Goal: Information Seeking & Learning: Check status

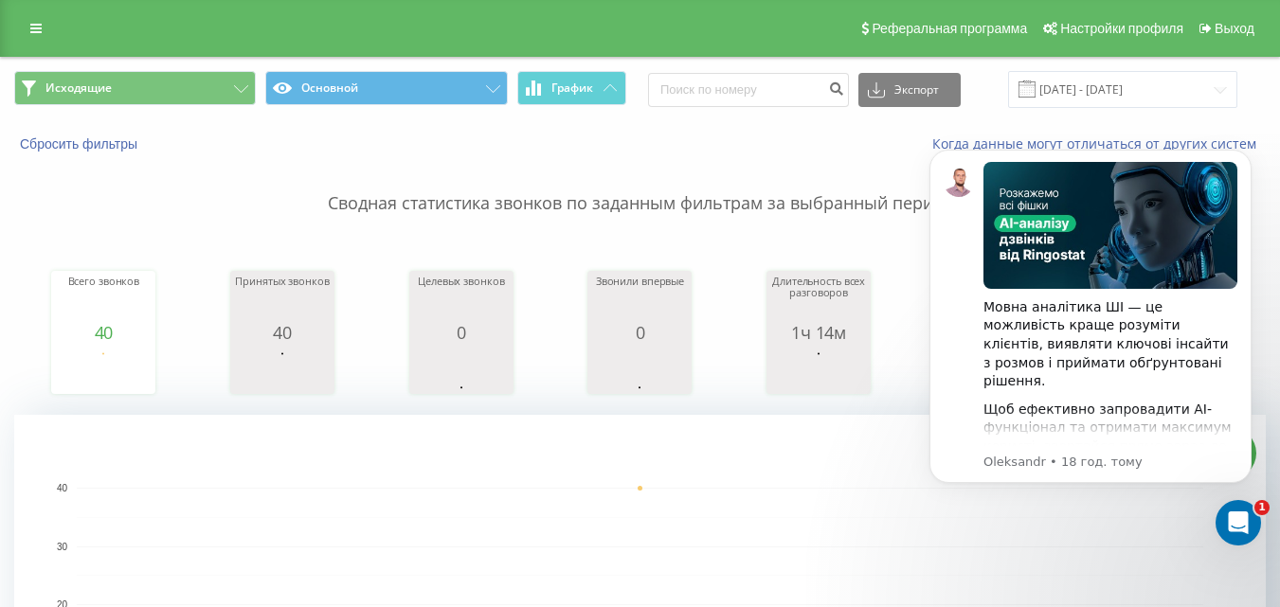
click at [142, 105] on span "Исходящие Основной График" at bounding box center [320, 89] width 612 height 37
click at [212, 99] on button "Исходящие" at bounding box center [135, 88] width 242 height 34
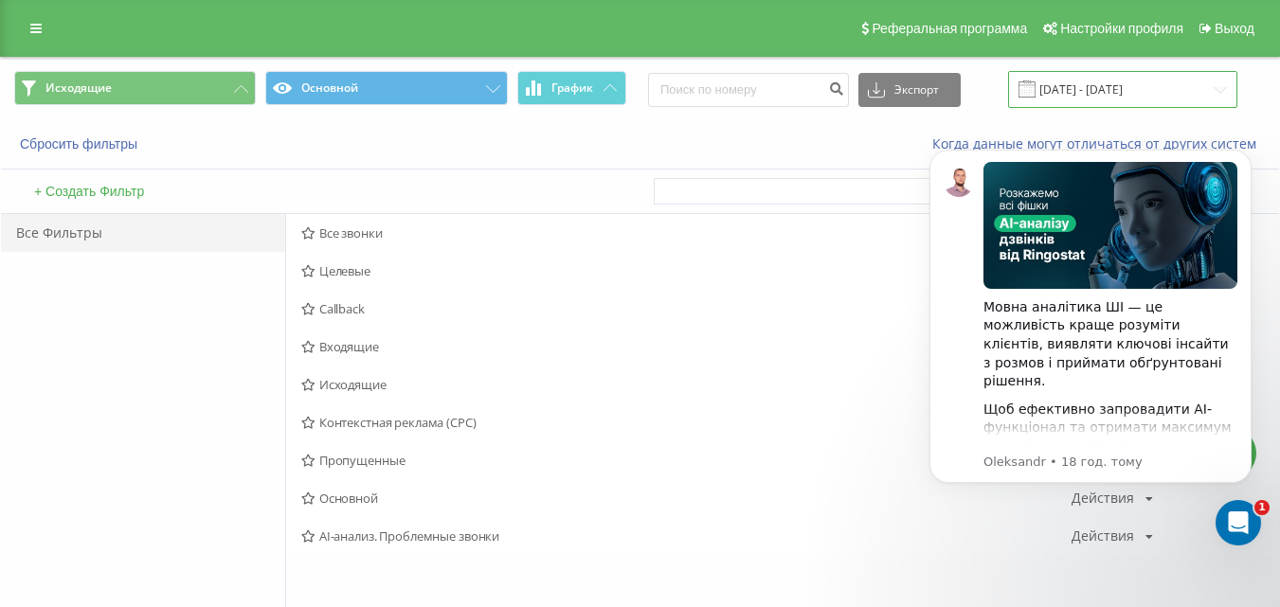
click at [1091, 99] on input "20.08.2025 - 20.08.2025" at bounding box center [1122, 89] width 229 height 37
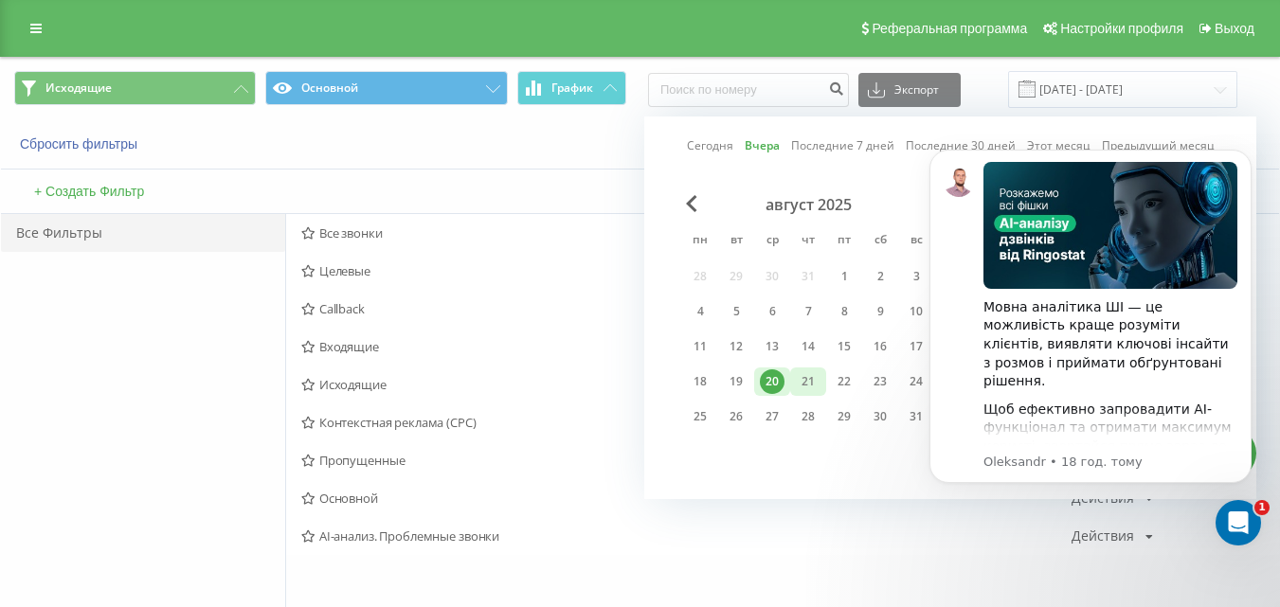
click at [807, 378] on div "21" at bounding box center [808, 381] width 25 height 25
click at [1239, 512] on icon "Відкрити програму для спілкування Intercom" at bounding box center [1235, 520] width 31 height 31
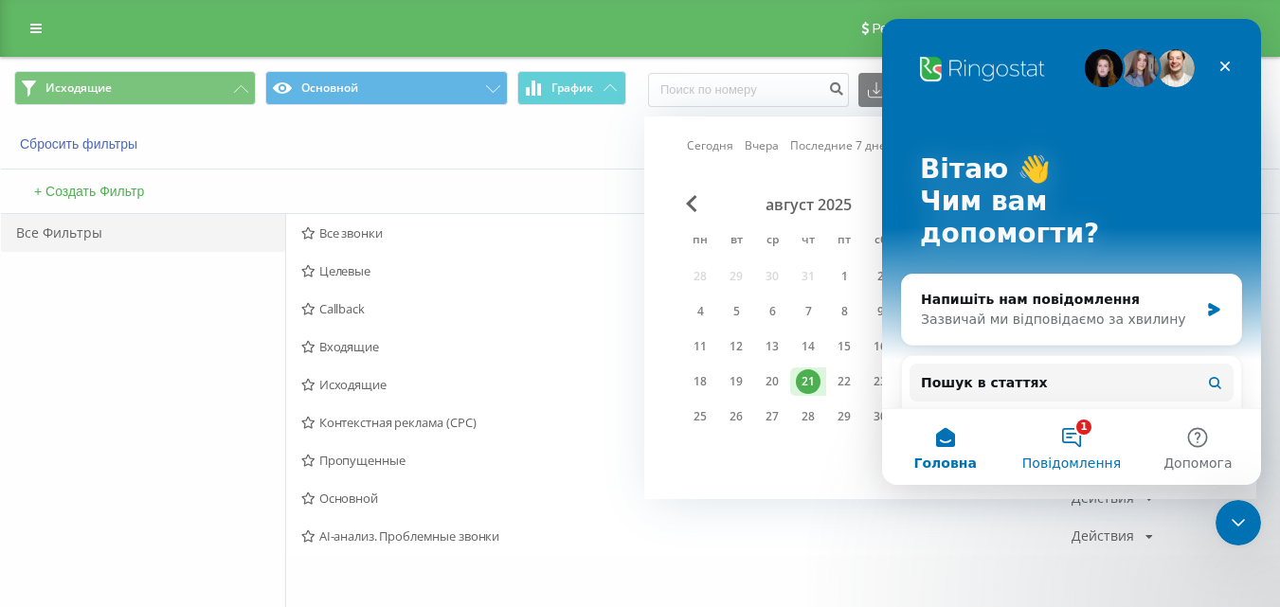
click at [1072, 438] on button "1 Повідомлення" at bounding box center [1071, 447] width 126 height 76
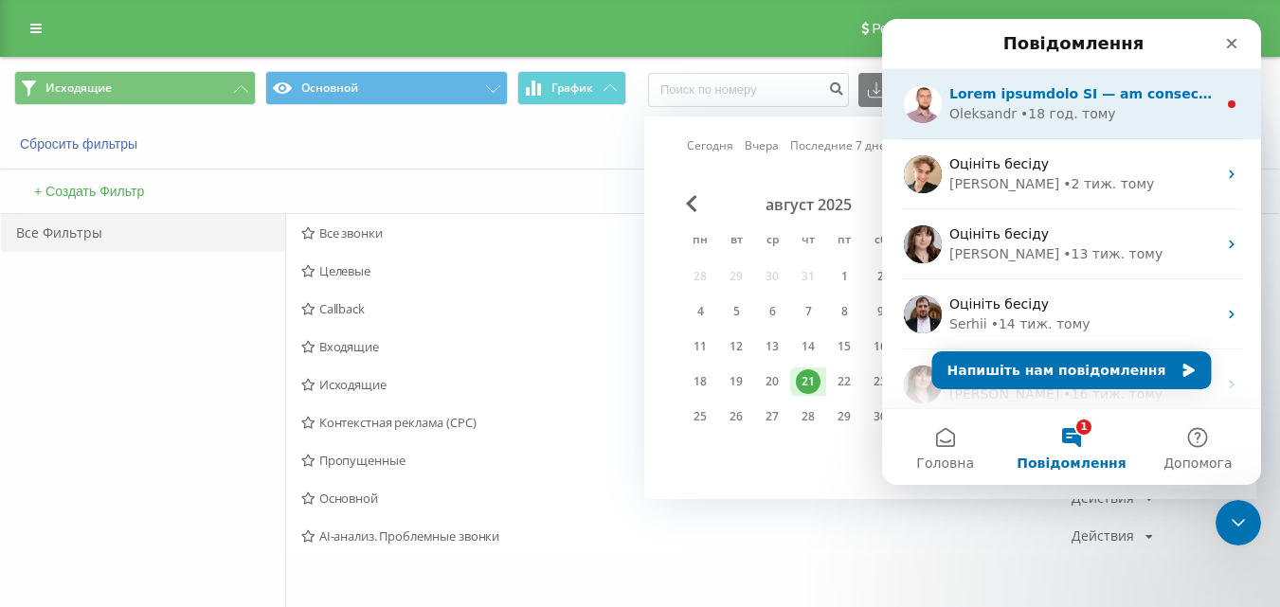
click at [1046, 117] on div "• 18 год. тому" at bounding box center [1068, 114] width 96 height 20
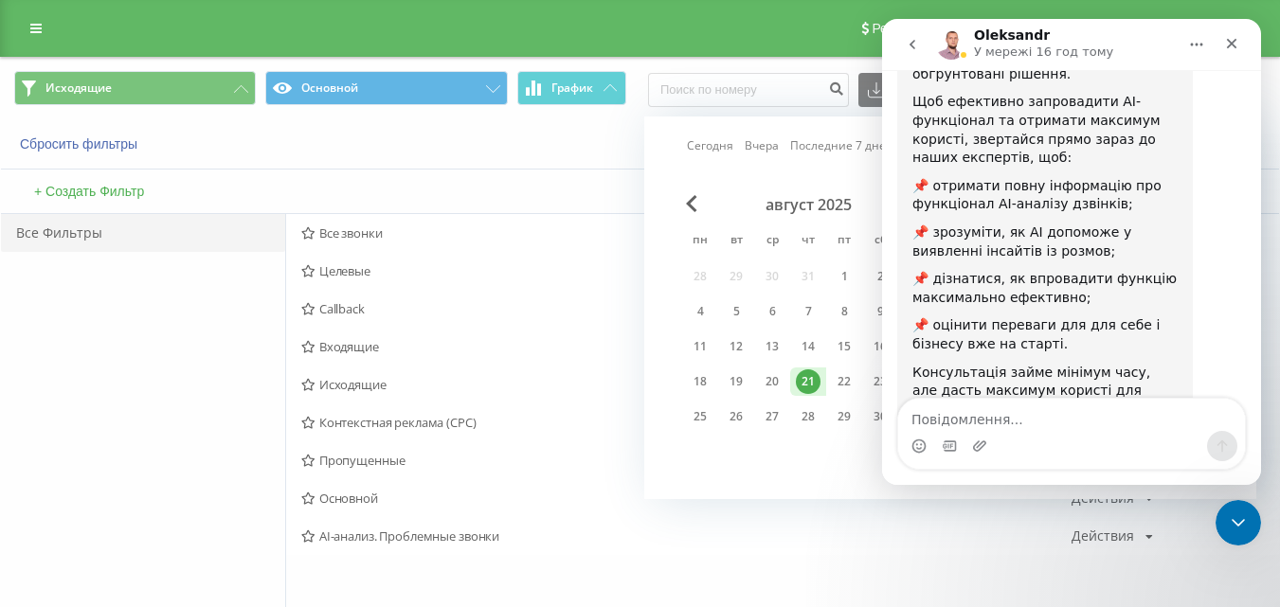
scroll to position [387, 0]
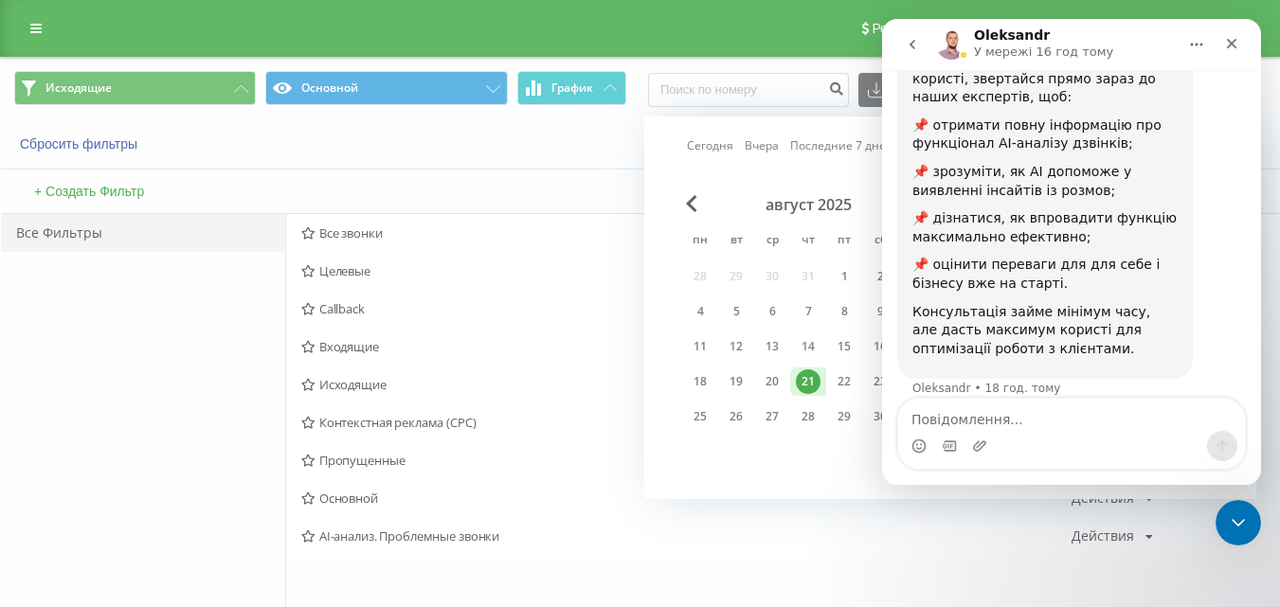
click at [912, 51] on icon "go back" at bounding box center [912, 44] width 15 height 15
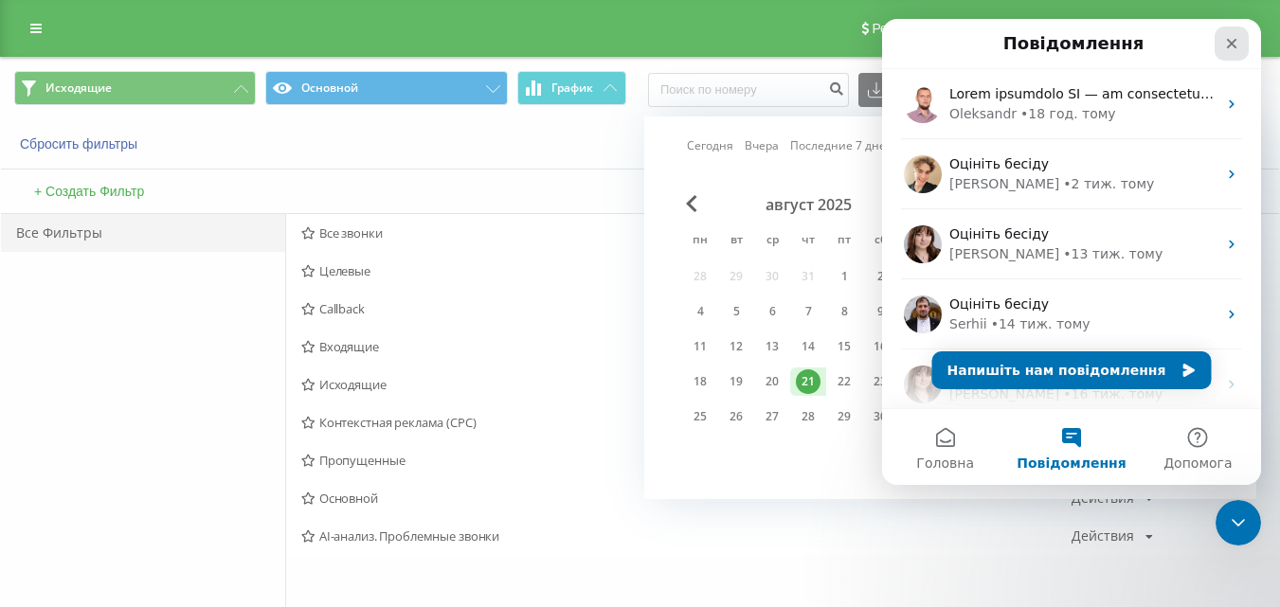
click at [1237, 46] on icon "Закрити" at bounding box center [1231, 43] width 15 height 15
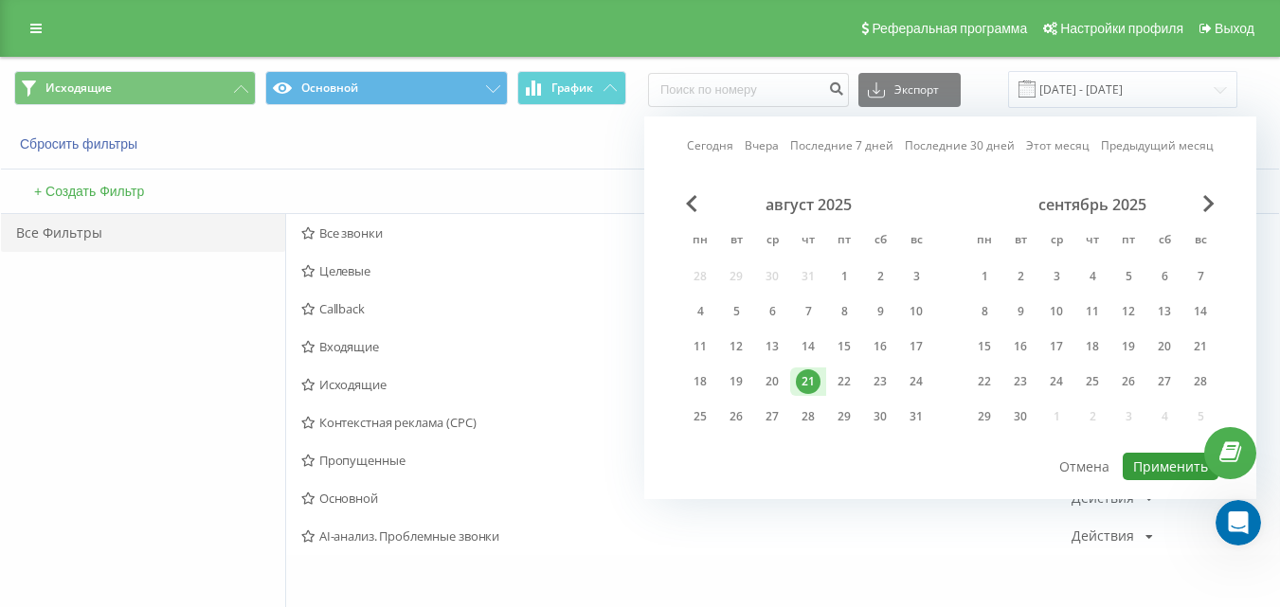
click at [1162, 455] on button "Применить" at bounding box center [1171, 466] width 96 height 27
type input "[DATE] - [DATE]"
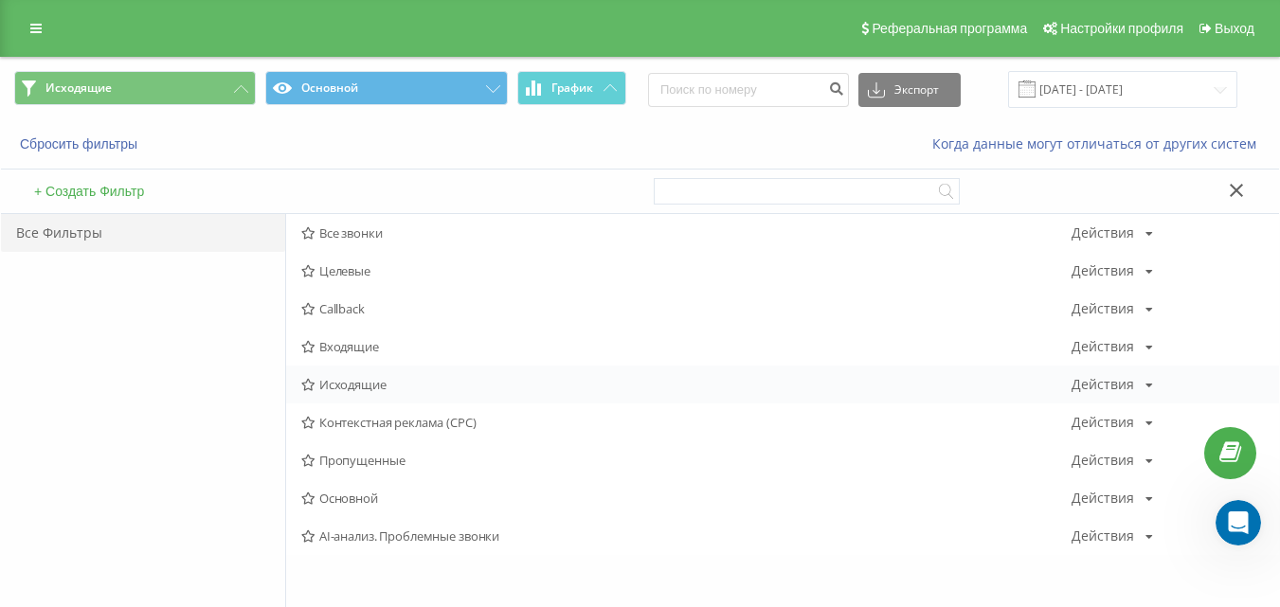
click at [379, 378] on span "Исходящие" at bounding box center [686, 384] width 770 height 13
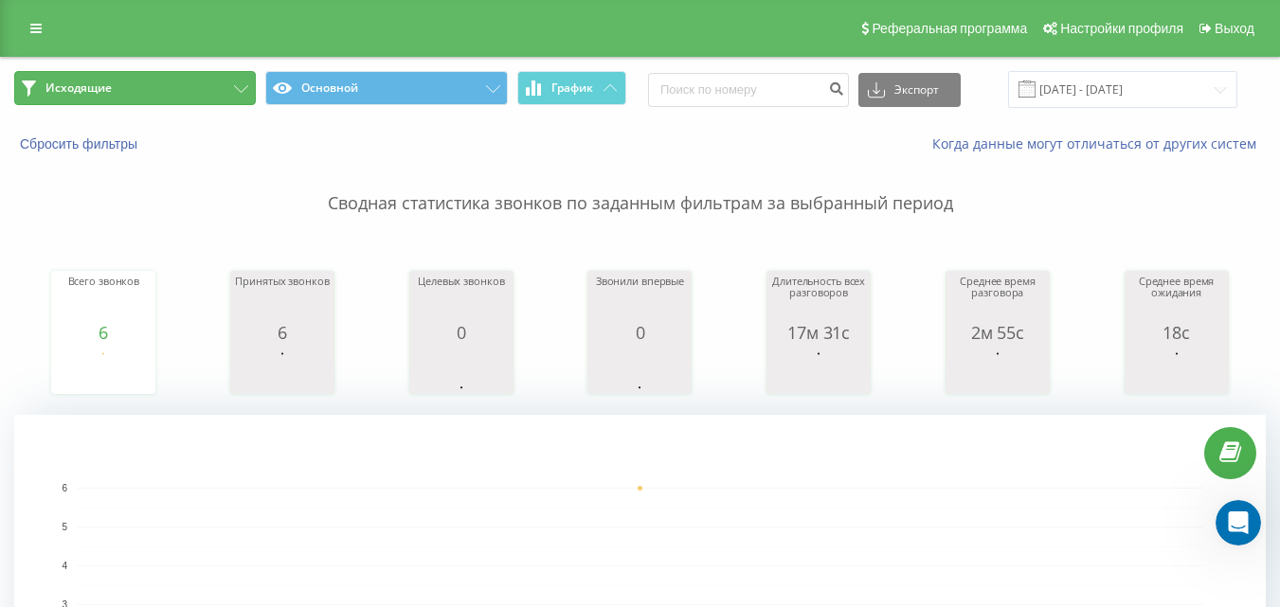
click at [185, 89] on button "Исходящие" at bounding box center [135, 88] width 242 height 34
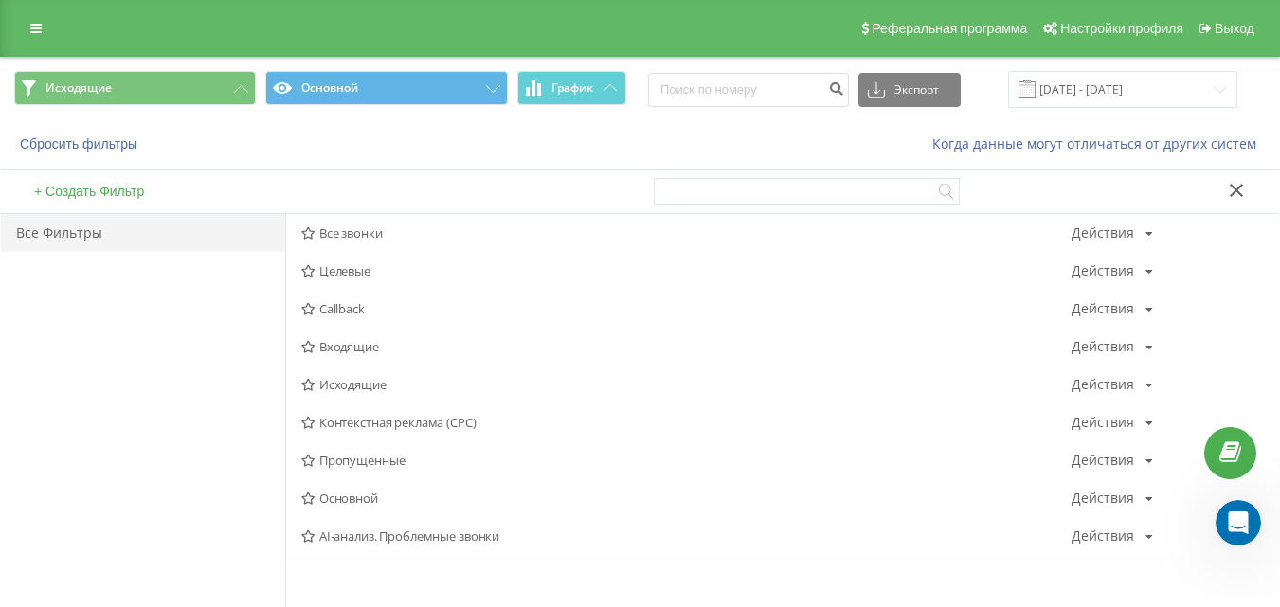
click at [369, 348] on span "Входящие" at bounding box center [686, 346] width 770 height 13
